Goal: Transaction & Acquisition: Register for event/course

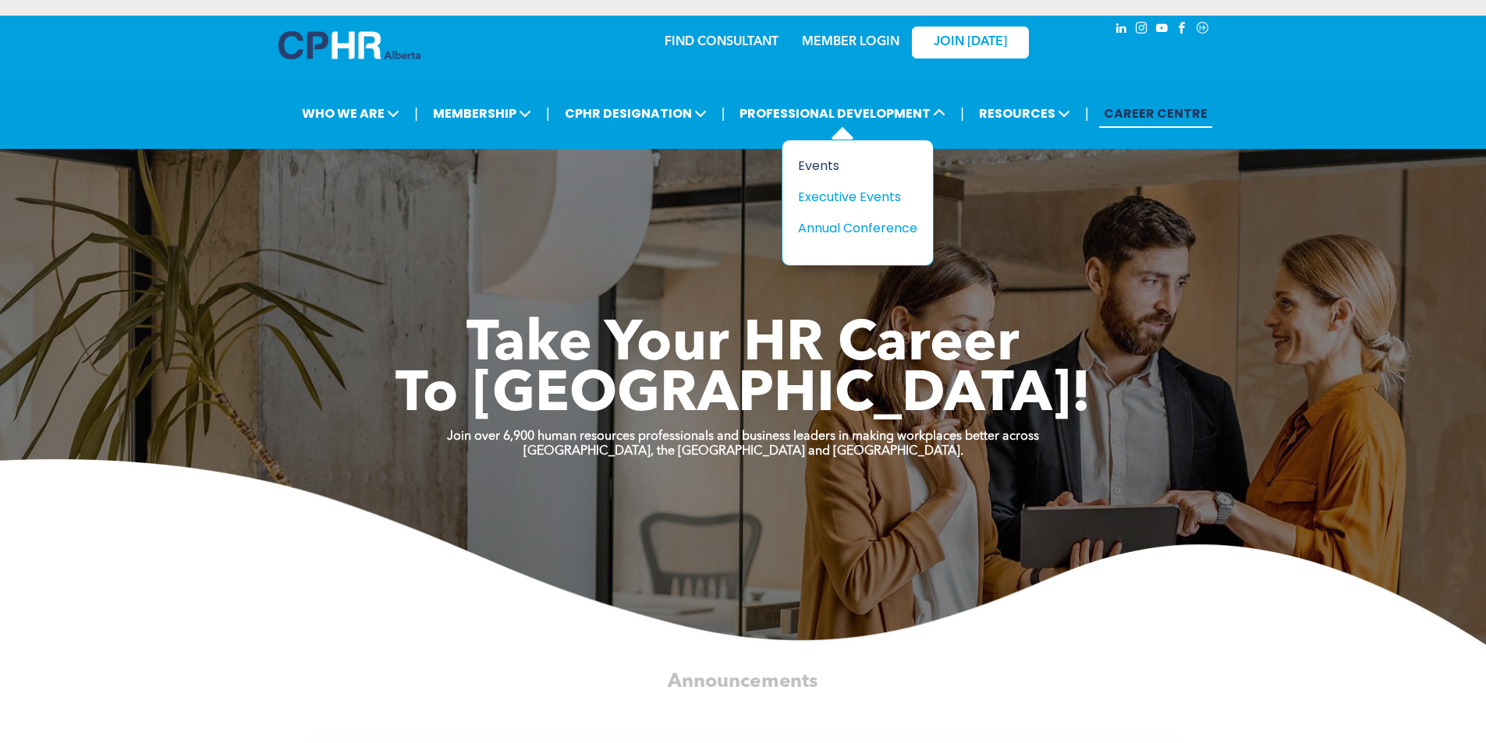
click at [813, 158] on div "Events" at bounding box center [852, 165] width 108 height 19
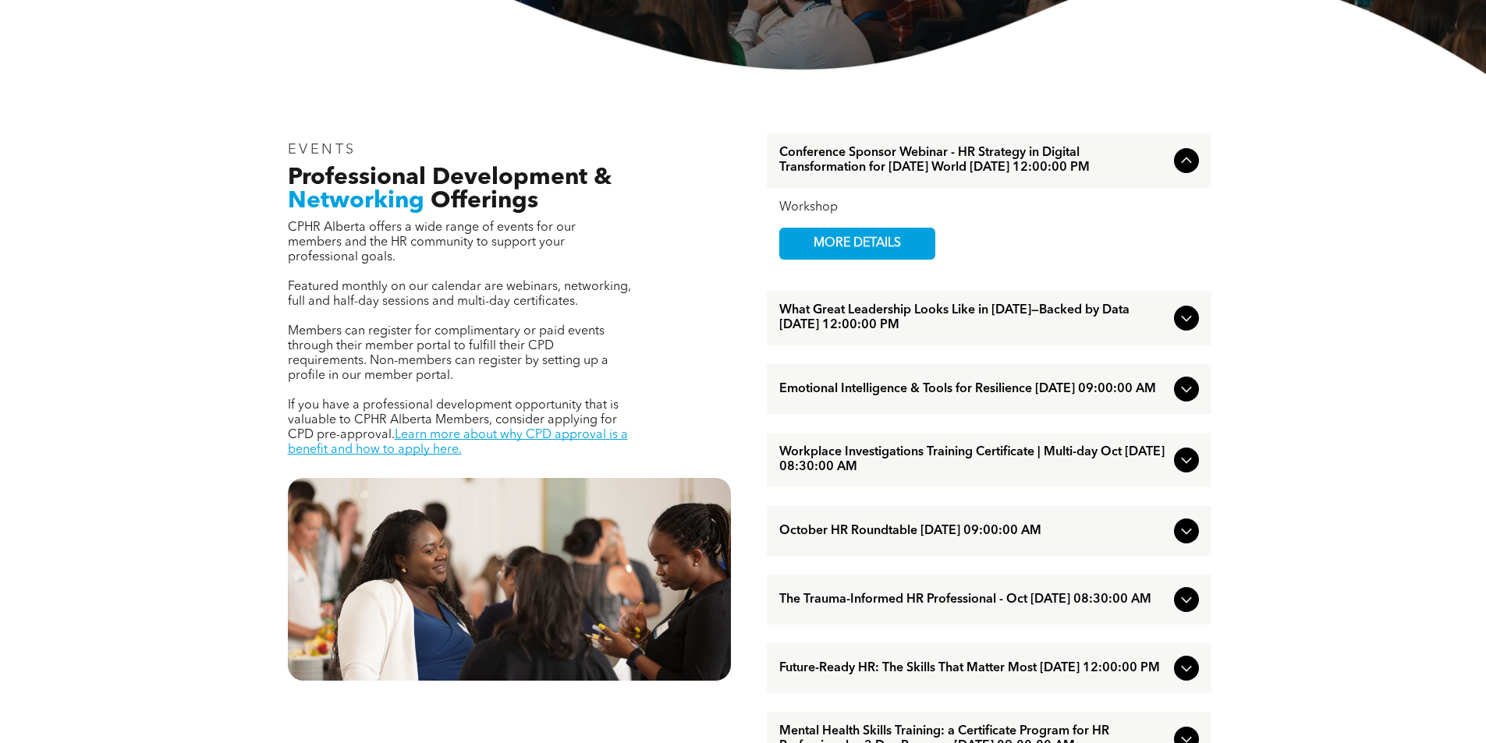
scroll to position [468, 0]
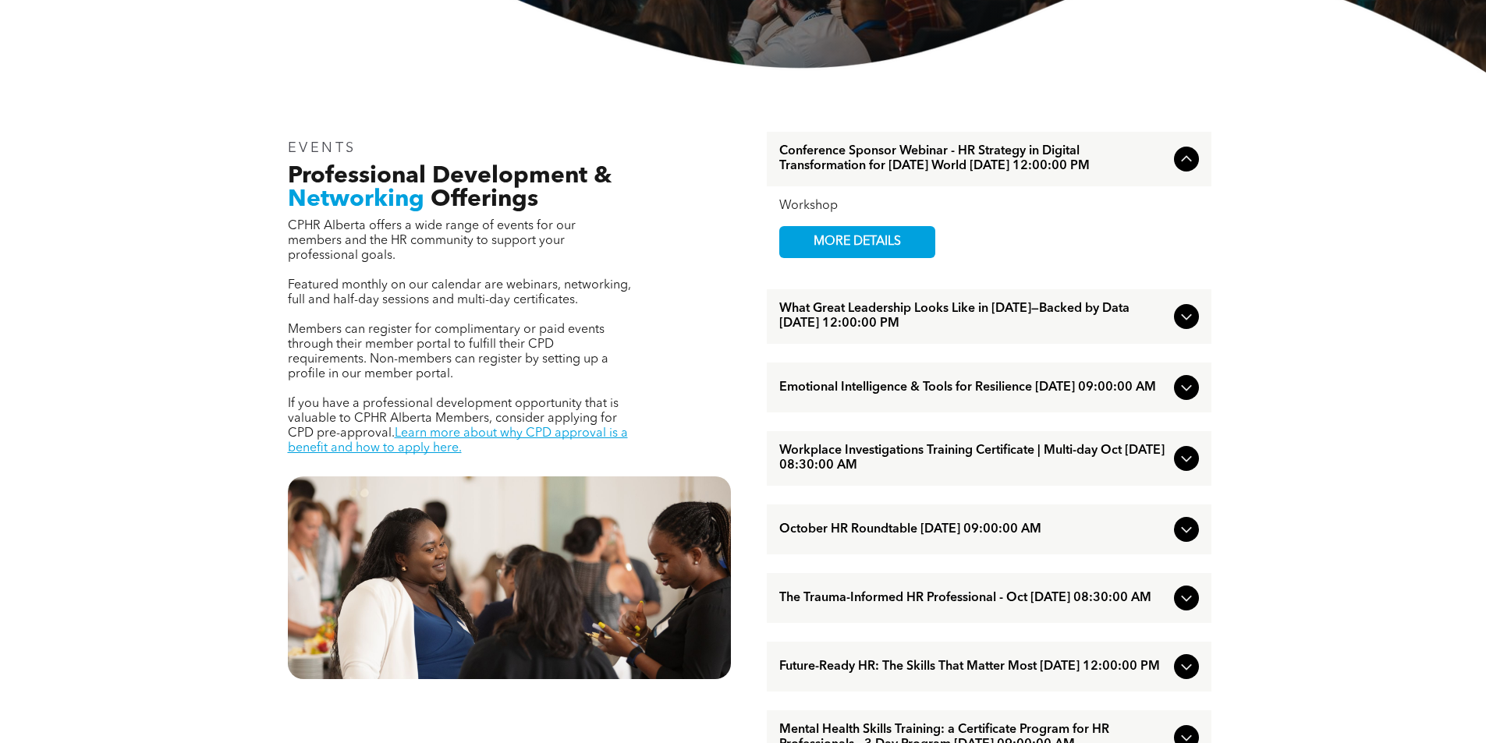
click at [1188, 326] on icon at bounding box center [1186, 316] width 19 height 19
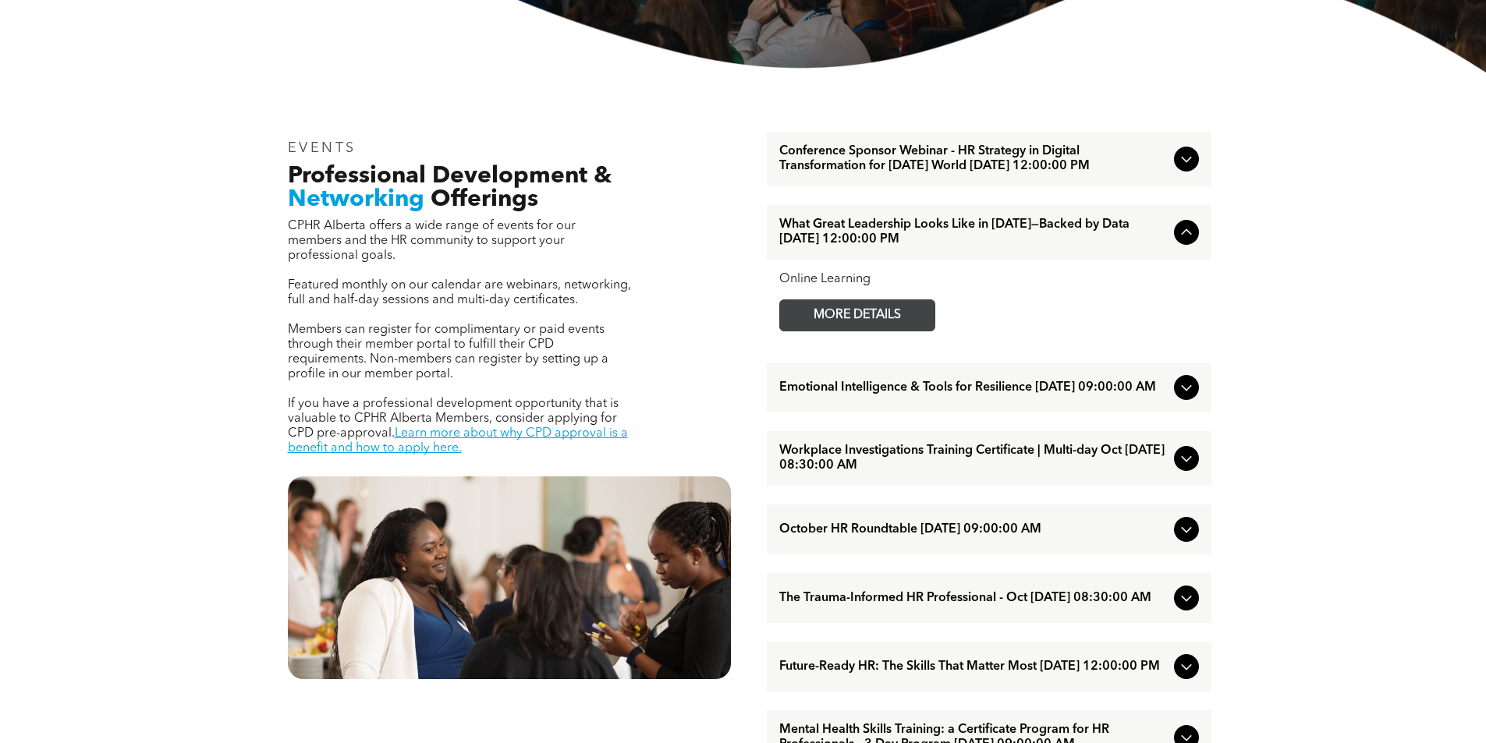
click at [861, 322] on span "MORE DETAILS" at bounding box center [856, 315] width 123 height 30
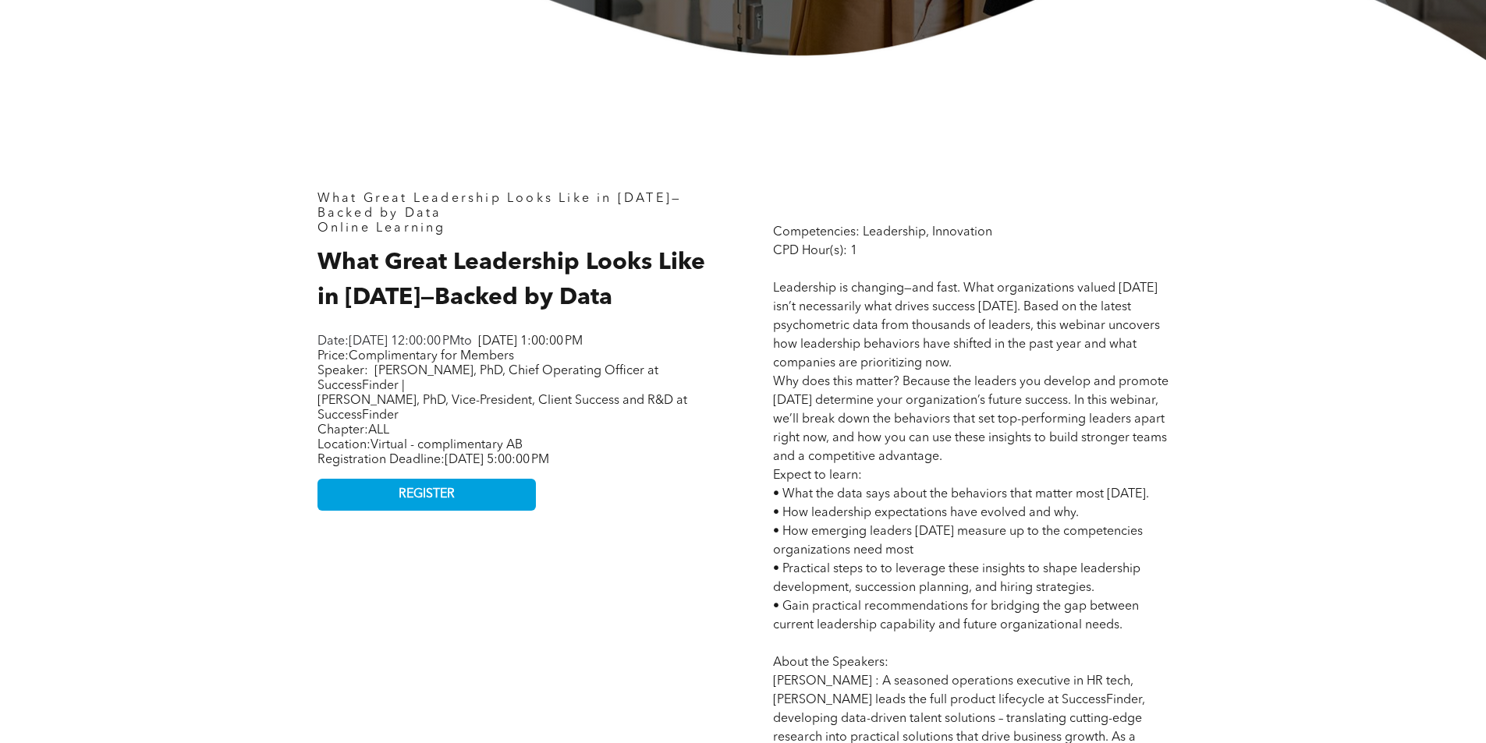
scroll to position [624, 0]
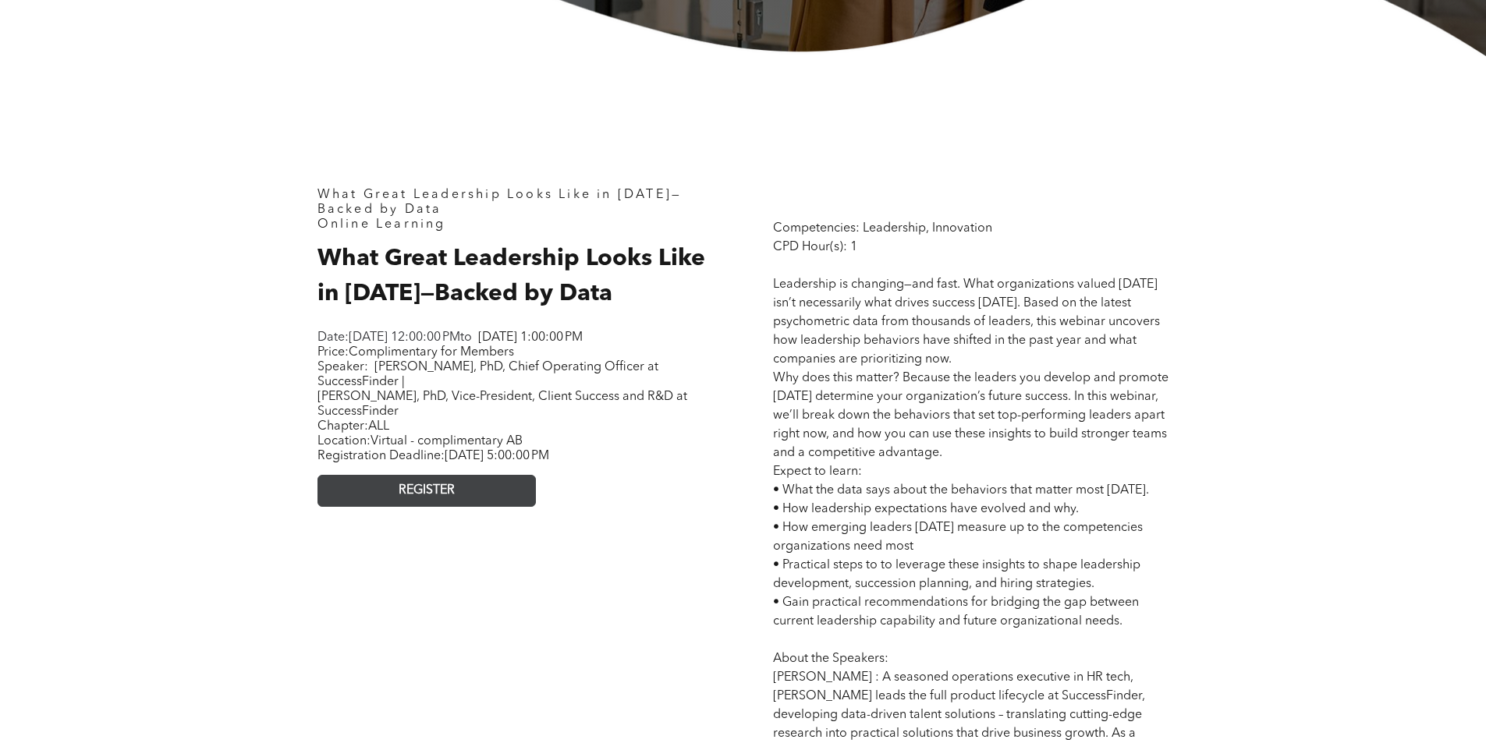
click at [439, 498] on span "REGISTER" at bounding box center [426, 490] width 56 height 15
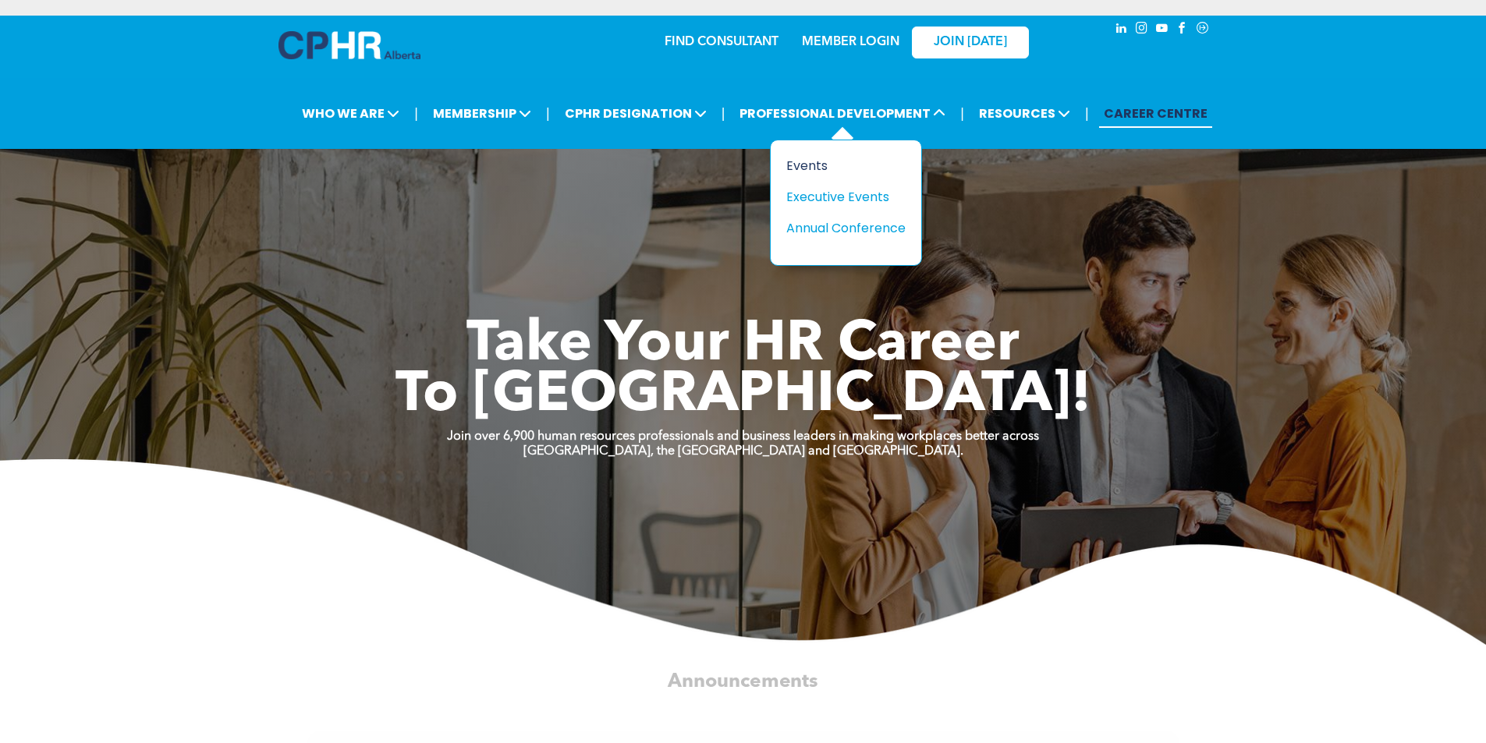
click at [806, 161] on div "Events" at bounding box center [840, 165] width 108 height 19
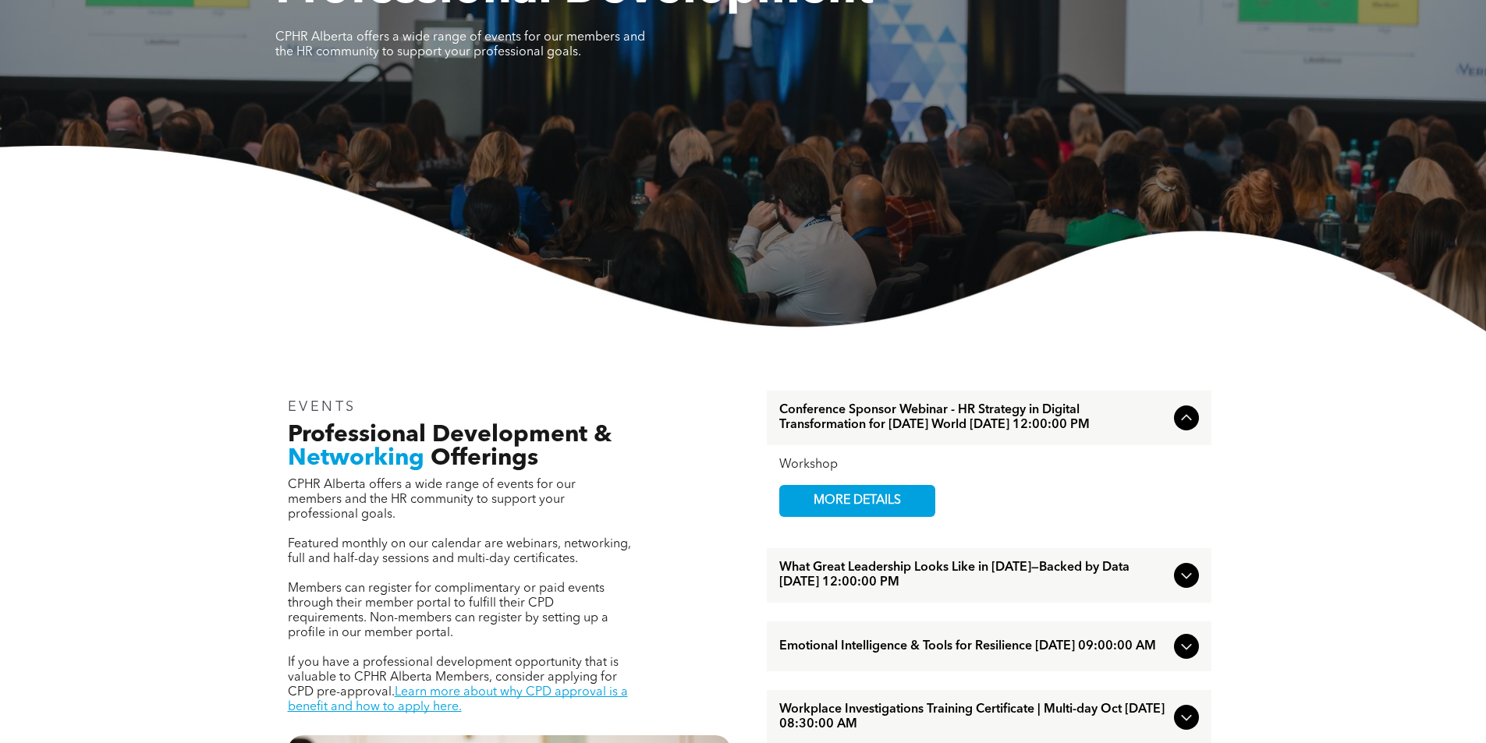
scroll to position [338, 0]
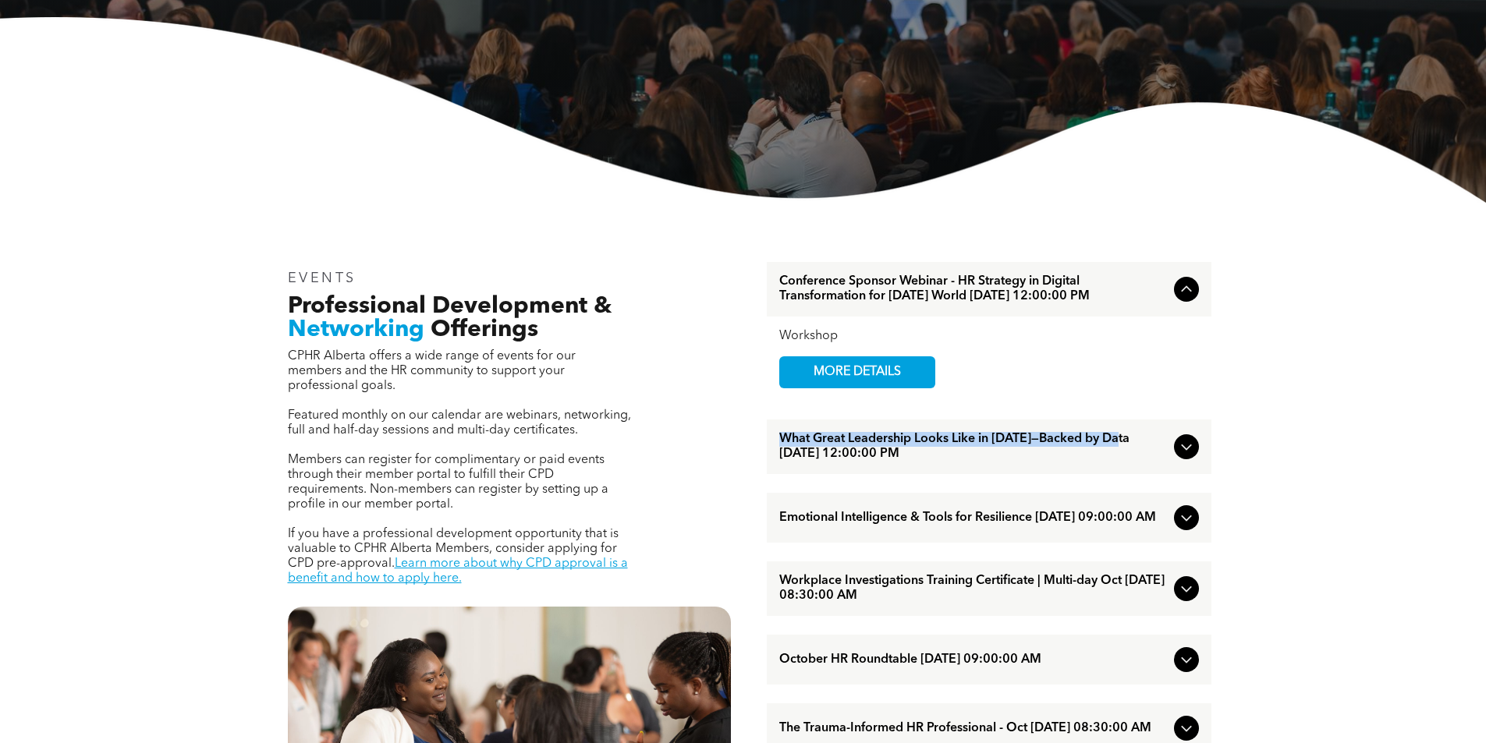
drag, startPoint x: 770, startPoint y: 452, endPoint x: 1121, endPoint y: 455, distance: 350.1
click at [1121, 455] on div "What Great Leadership Looks Like in [DATE]—Backed by Data [DATE] 12:00:00 PM" at bounding box center [989, 447] width 444 height 55
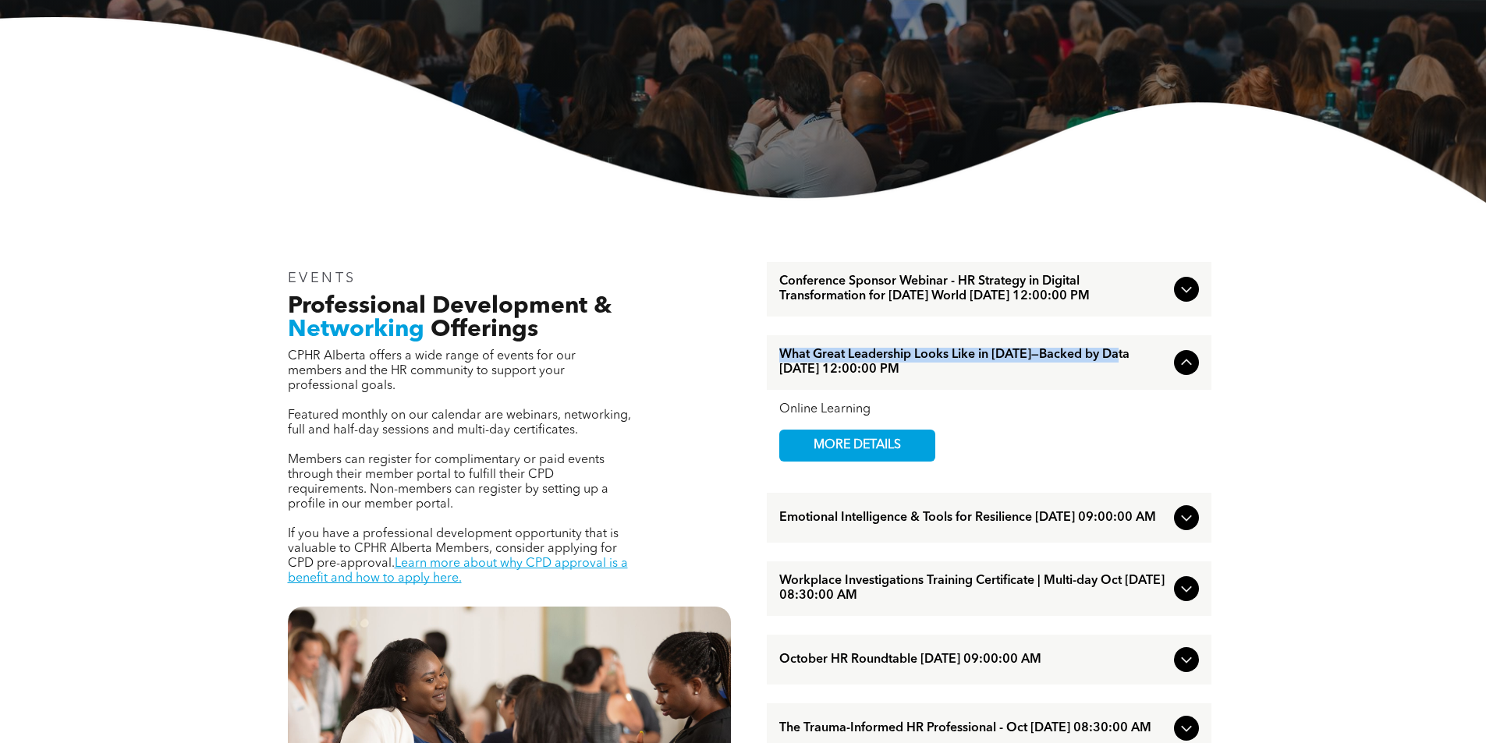
copy span "What Great Leadership Looks Like in [DATE]—Backed by Data"
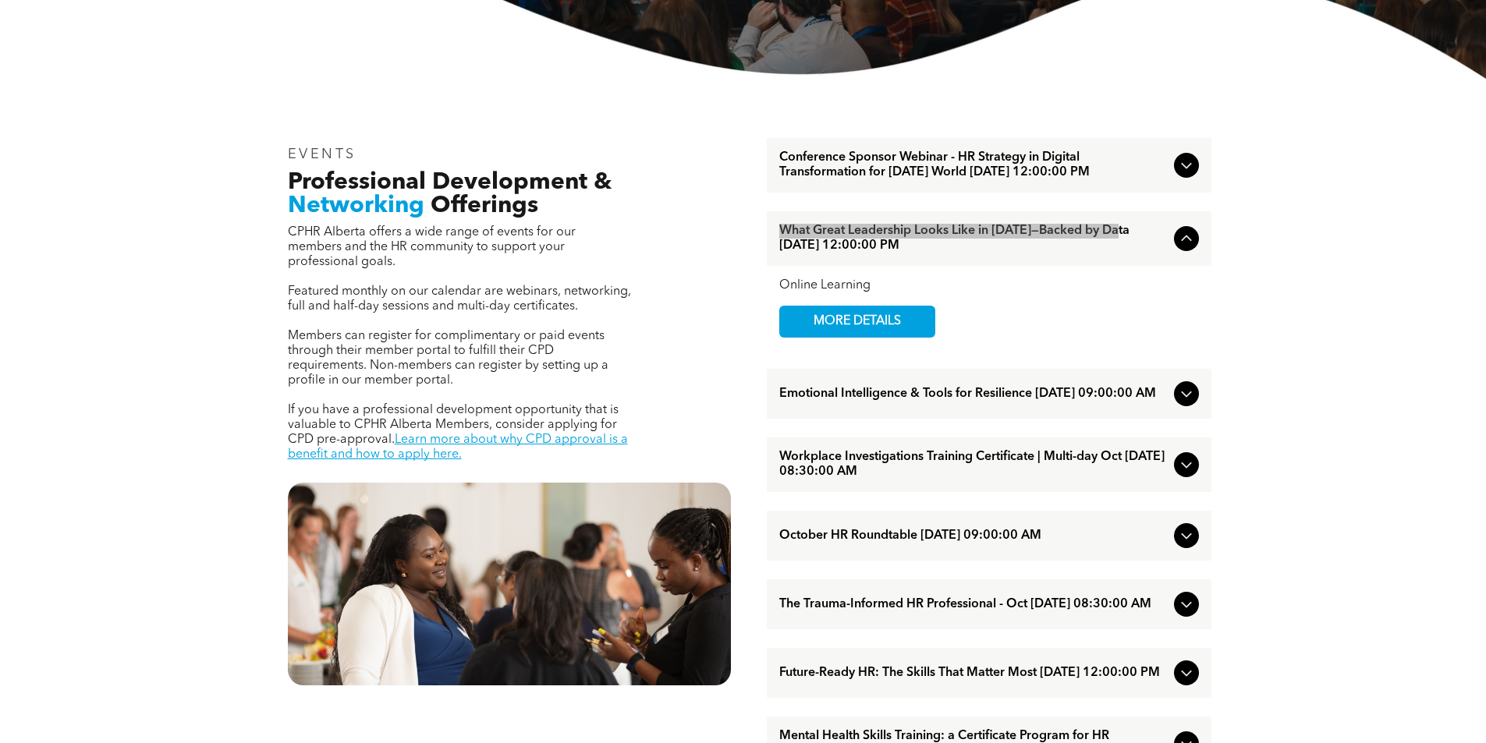
scroll to position [468, 0]
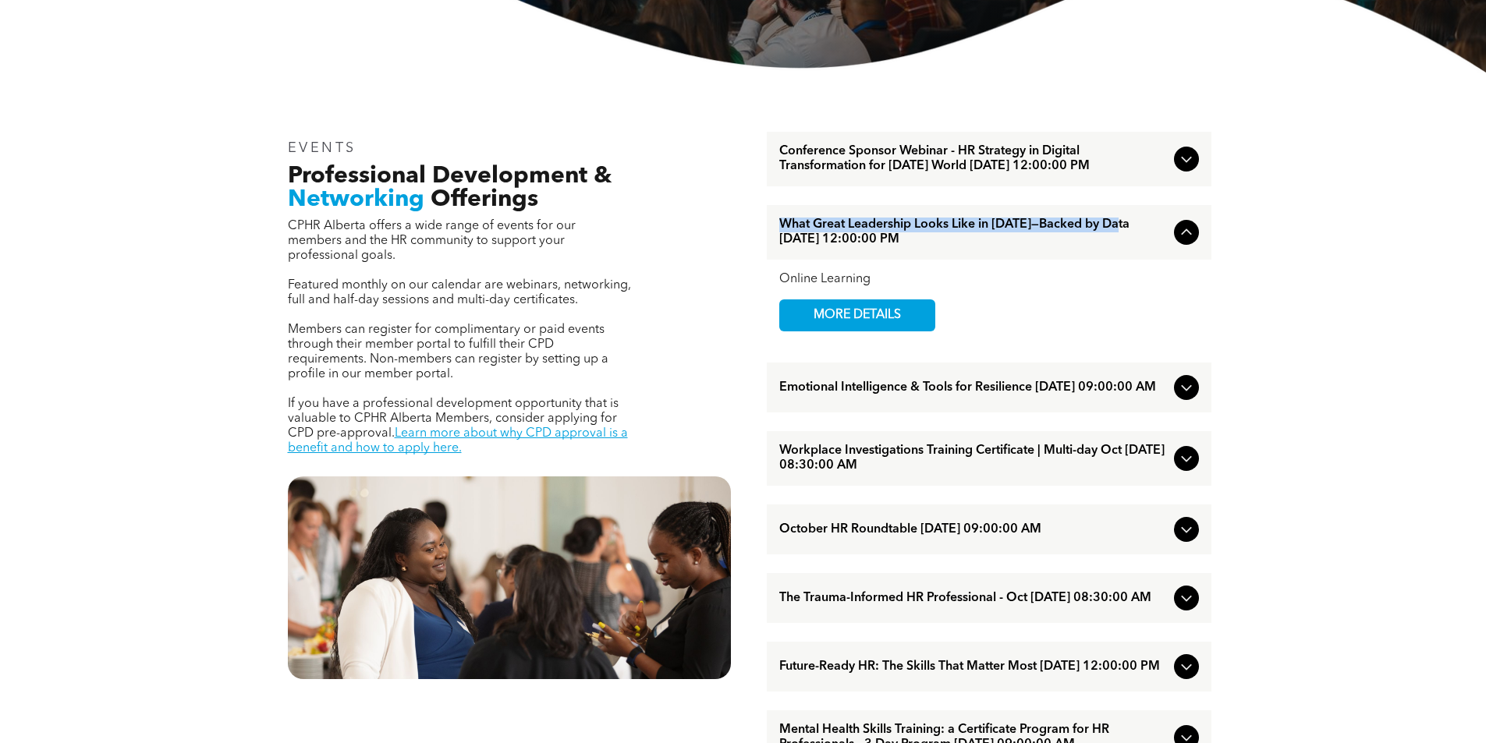
drag, startPoint x: 769, startPoint y: 237, endPoint x: 982, endPoint y: 261, distance: 214.3
click at [982, 260] on div "What Great Leadership Looks Like in [DATE]—Backed by Data [DATE] 12:00:00 PM" at bounding box center [989, 232] width 444 height 55
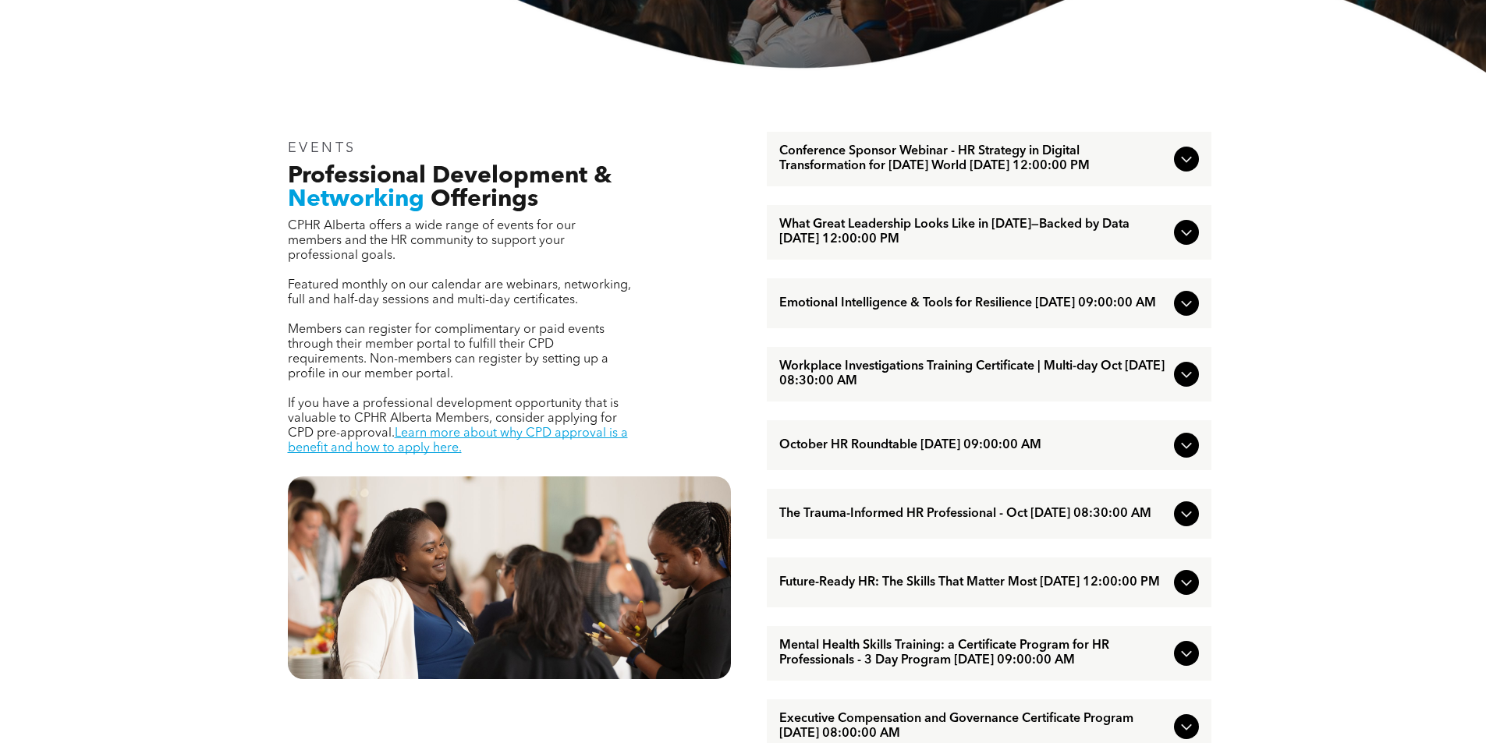
copy span "What Great Leadership Looks Like in [DATE]—Backed by Data [DATE] 12:00:00 PM"
